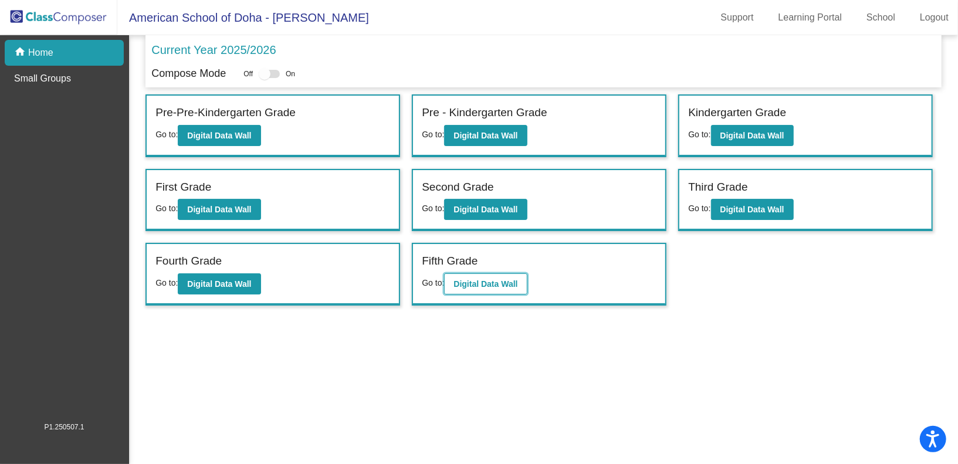
click at [508, 281] on b "Digital Data Wall" at bounding box center [486, 283] width 64 height 9
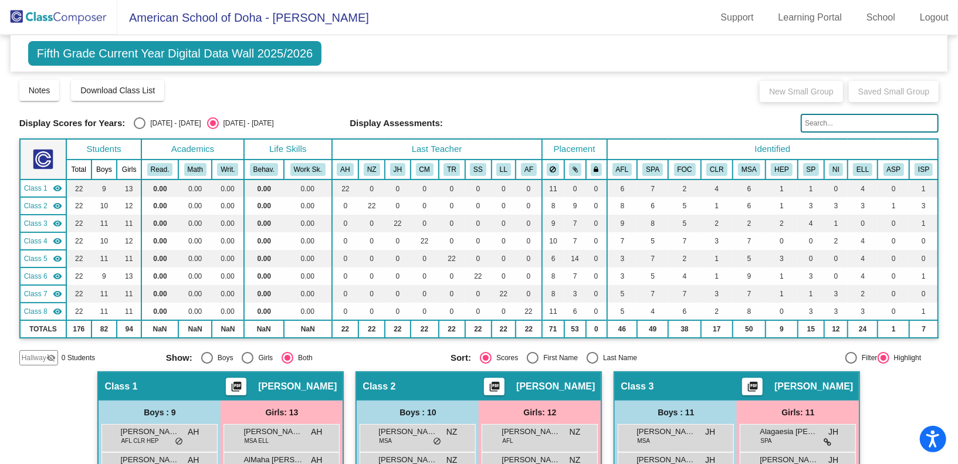
click at [138, 121] on div "Select an option" at bounding box center [140, 123] width 12 height 12
click at [139, 129] on input "[DATE] - [DATE]" at bounding box center [139, 129] width 1 height 1
radio input "true"
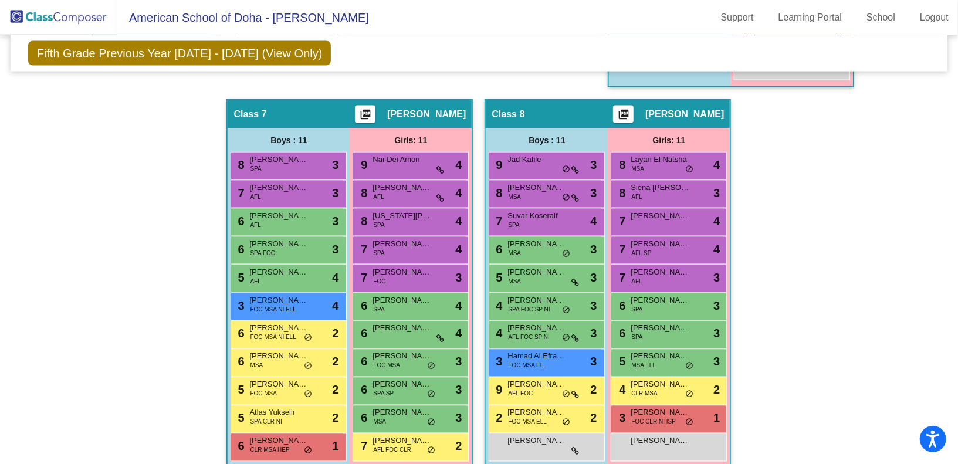
scroll to position [1158, 0]
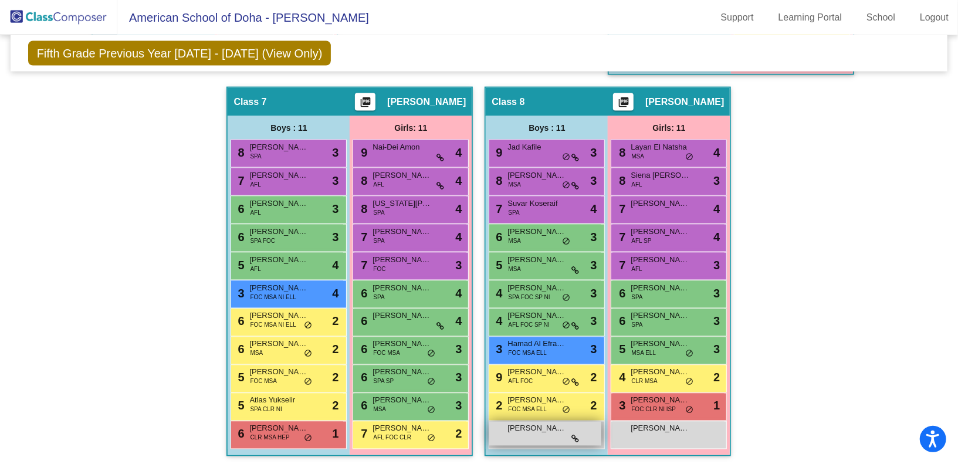
click at [574, 440] on div "[PERSON_NAME] lock do_not_disturb_alt" at bounding box center [545, 434] width 112 height 24
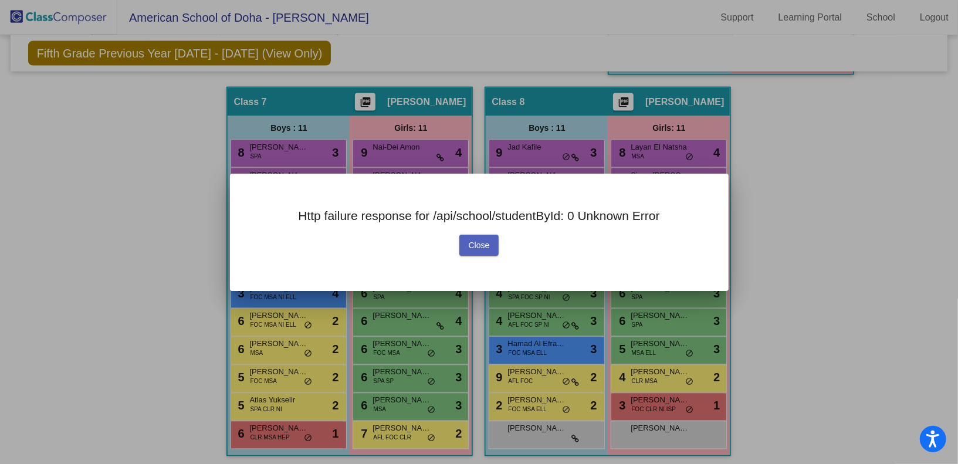
click at [487, 248] on span "Close" at bounding box center [479, 245] width 21 height 9
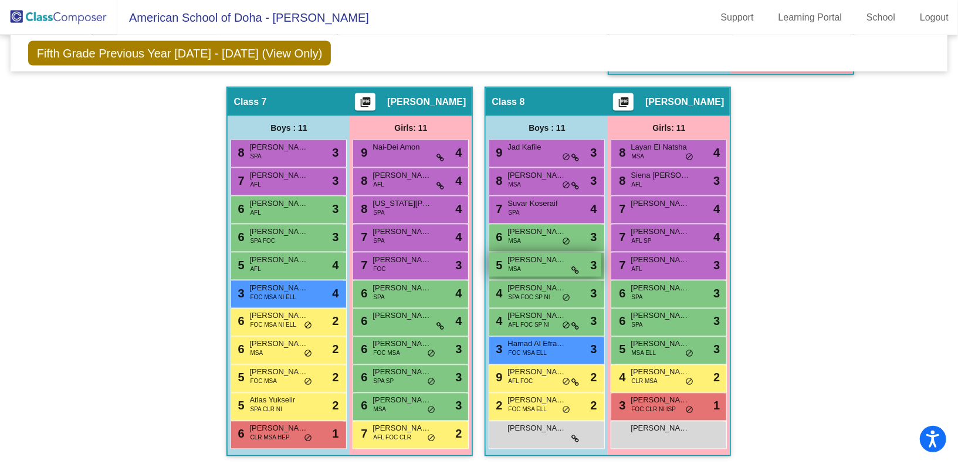
click at [575, 267] on icon at bounding box center [576, 270] width 8 height 8
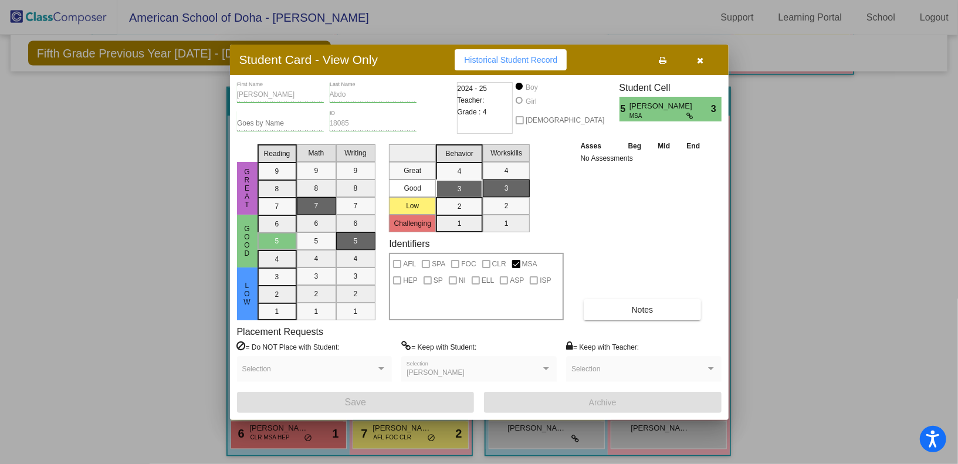
click at [701, 62] on icon "button" at bounding box center [700, 60] width 6 height 8
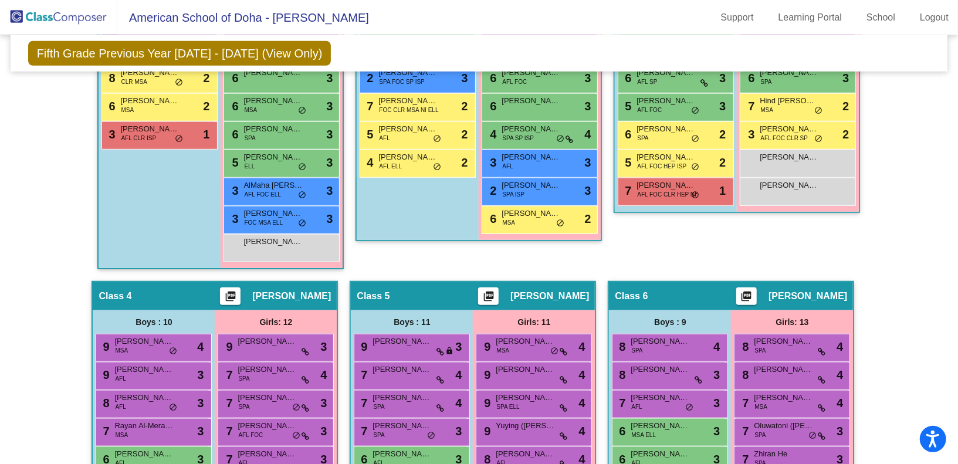
scroll to position [0, 0]
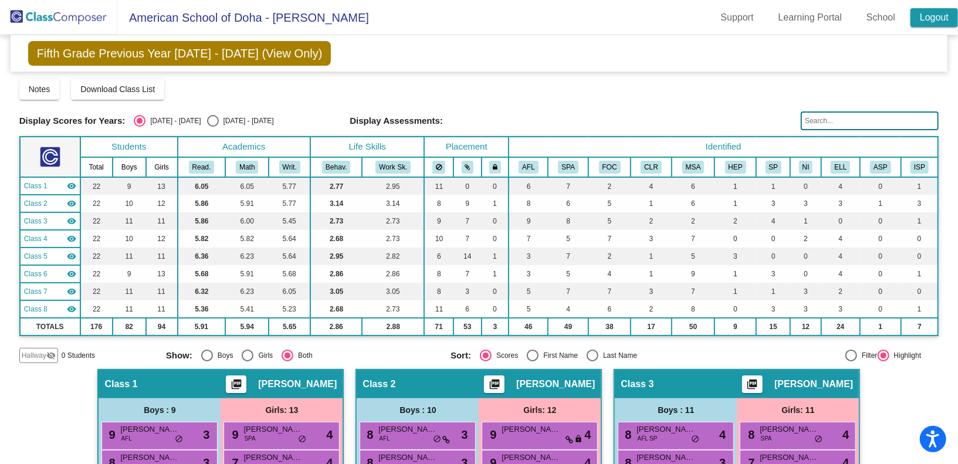
click at [940, 13] on link "Logout" at bounding box center [935, 17] width 48 height 19
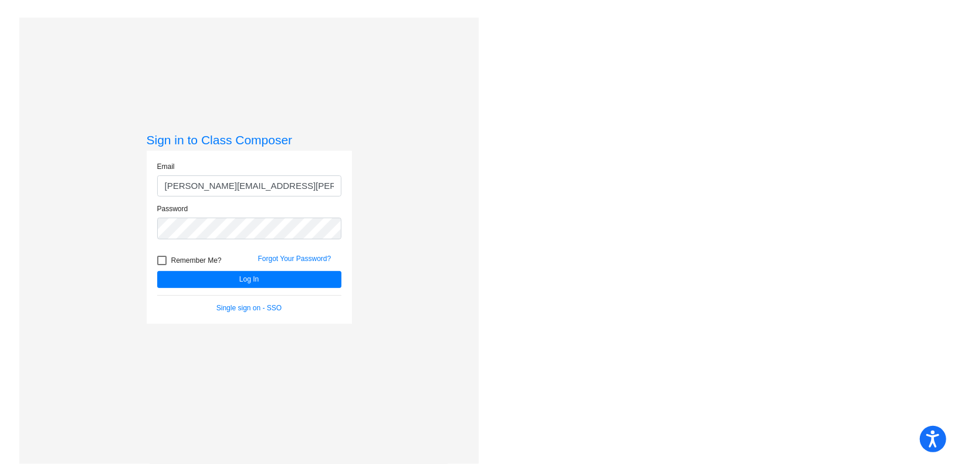
click at [157, 197] on div at bounding box center [157, 197] width 0 height 0
type input "[PERSON_NAME][EMAIL_ADDRESS][PERSON_NAME][DOMAIN_NAME]"
